Goal: Use online tool/utility: Utilize a website feature to perform a specific function

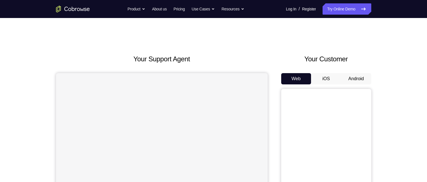
click at [363, 78] on button "Android" at bounding box center [356, 78] width 30 height 11
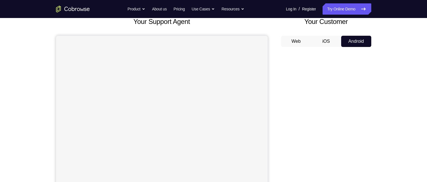
scroll to position [36, 0]
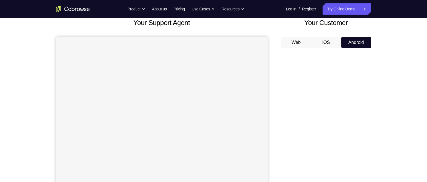
click at [349, 41] on button "Android" at bounding box center [356, 42] width 30 height 11
click at [295, 43] on button "Web" at bounding box center [296, 42] width 30 height 11
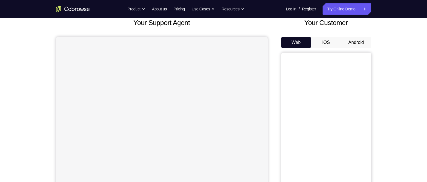
click at [350, 42] on button "Android" at bounding box center [356, 42] width 30 height 11
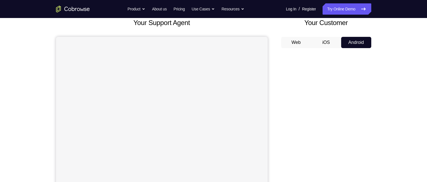
click at [332, 39] on button "iOS" at bounding box center [326, 42] width 30 height 11
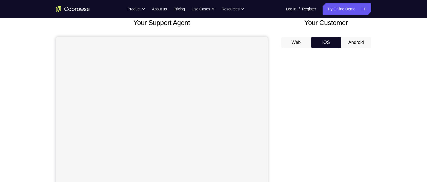
click at [357, 47] on button "Android" at bounding box center [356, 42] width 30 height 11
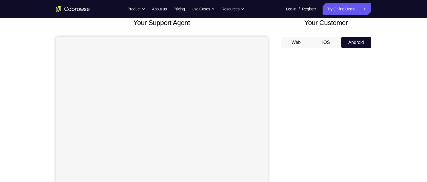
click at [323, 41] on button "iOS" at bounding box center [326, 42] width 30 height 11
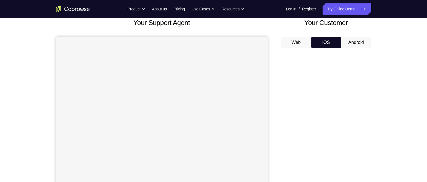
click at [363, 45] on button "Android" at bounding box center [356, 42] width 30 height 11
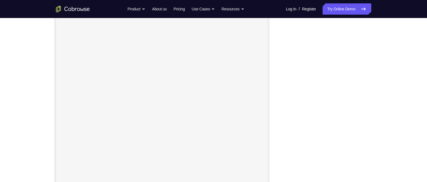
scroll to position [75, 0]
click at [386, 109] on div "Your Support Agent Your Customer Web iOS Android Next Steps We’d be happy to gi…" at bounding box center [214, 129] width 361 height 372
click at [385, 117] on div "Your Support Agent Your Customer Web iOS Android Next Steps We’d be happy to gi…" at bounding box center [214, 129] width 361 height 372
click at [422, 160] on div "Your Support Agent Your Customer Web iOS Android Next Steps We’d be happy to gi…" at bounding box center [213, 134] width 427 height 372
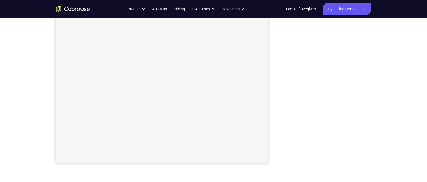
scroll to position [97, 0]
click at [390, 94] on div "Your Support Agent Your Customer Web iOS Android Next Steps We’d be happy to gi…" at bounding box center [214, 107] width 361 height 372
click at [33, 166] on div "Your Support Agent Your Customer Web iOS Android Next Steps We’d be happy to gi…" at bounding box center [213, 107] width 427 height 372
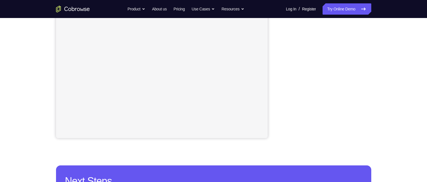
scroll to position [125, 0]
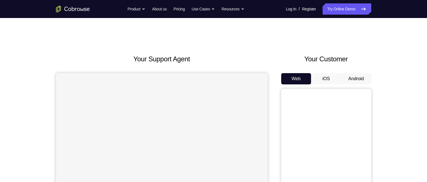
click at [355, 81] on button "Android" at bounding box center [356, 78] width 30 height 11
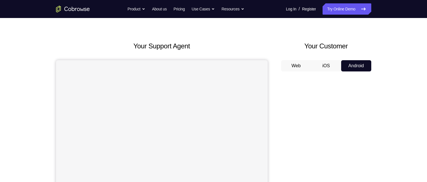
scroll to position [30, 0]
